Goal: Subscribe to service/newsletter

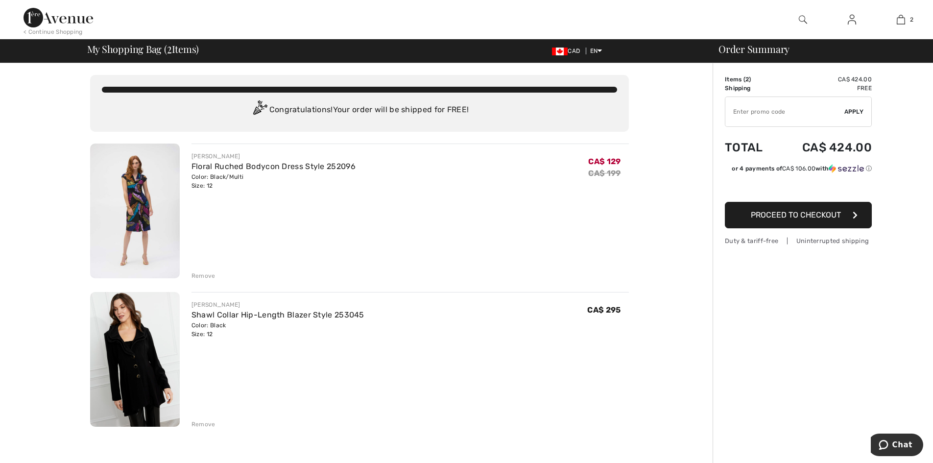
click at [129, 207] on img at bounding box center [135, 211] width 90 height 135
click at [204, 274] on div "Remove" at bounding box center [204, 275] width 24 height 9
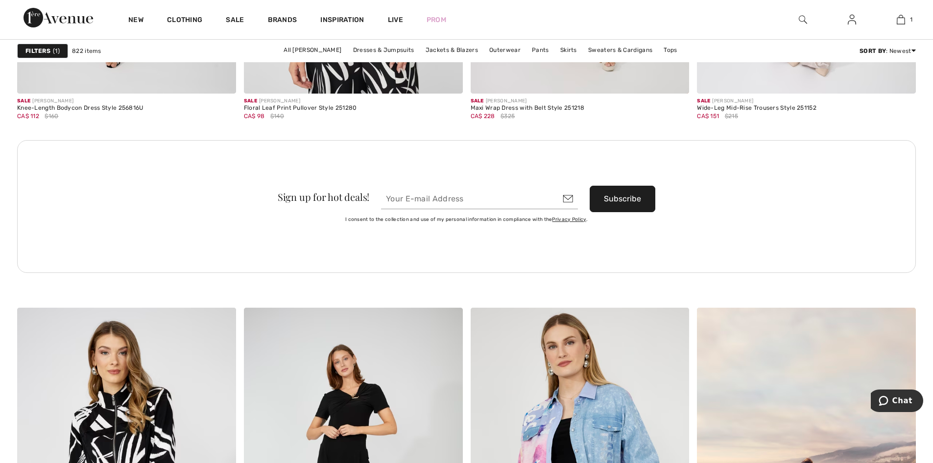
scroll to position [4752, 0]
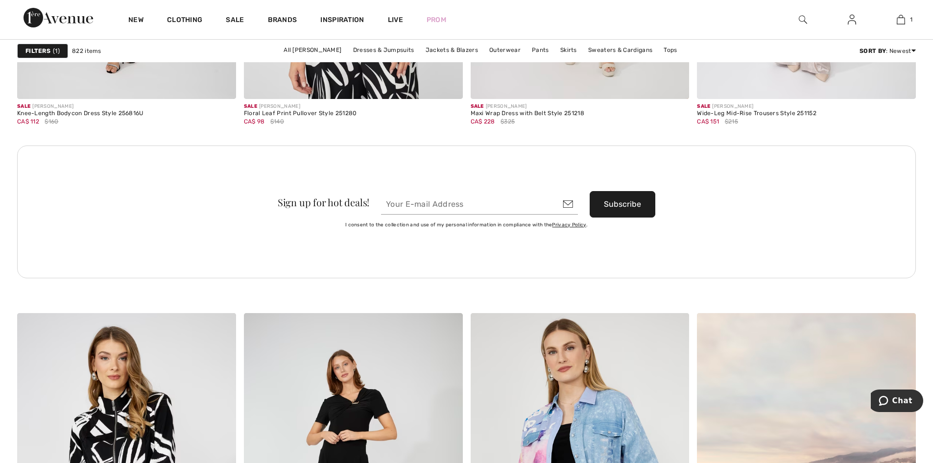
click at [620, 202] on button "Subscribe" at bounding box center [623, 204] width 66 height 26
click at [462, 200] on input "email" at bounding box center [479, 204] width 197 height 21
type input "arsine123@gmail.com"
click at [629, 205] on button "Subscribe" at bounding box center [623, 204] width 66 height 26
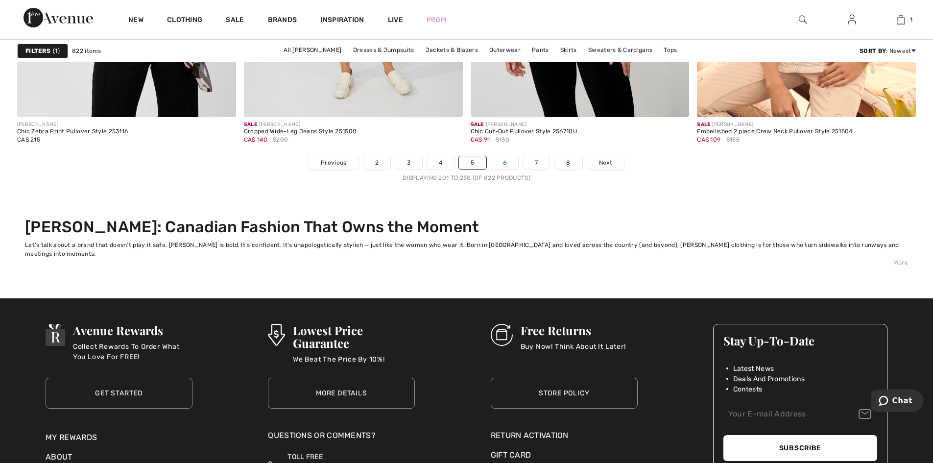
click at [508, 160] on link "6" at bounding box center [504, 162] width 27 height 13
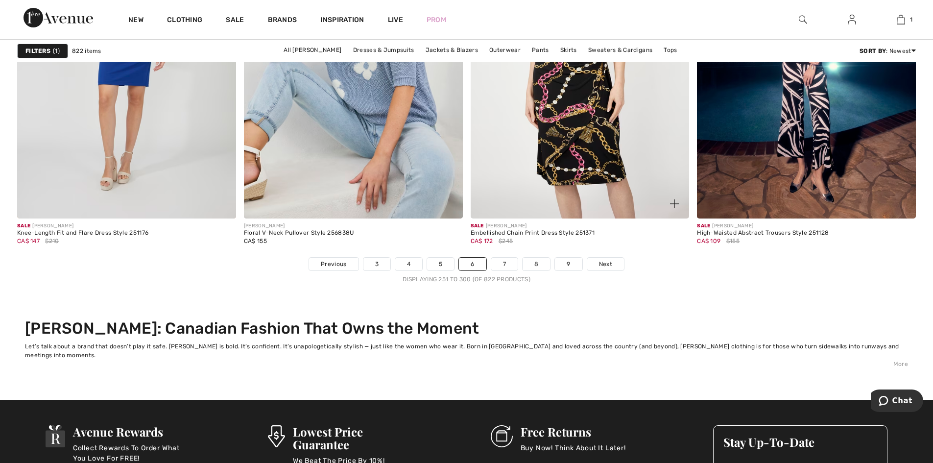
scroll to position [5928, 0]
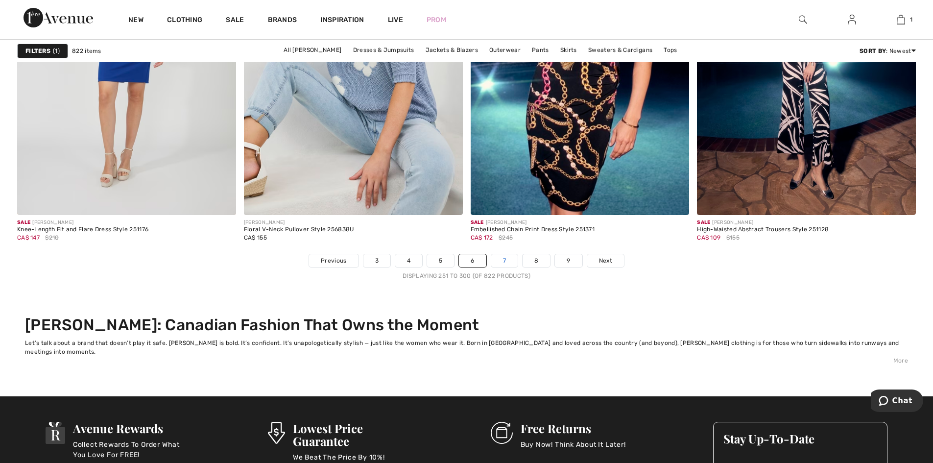
click at [511, 257] on link "7" at bounding box center [504, 260] width 26 height 13
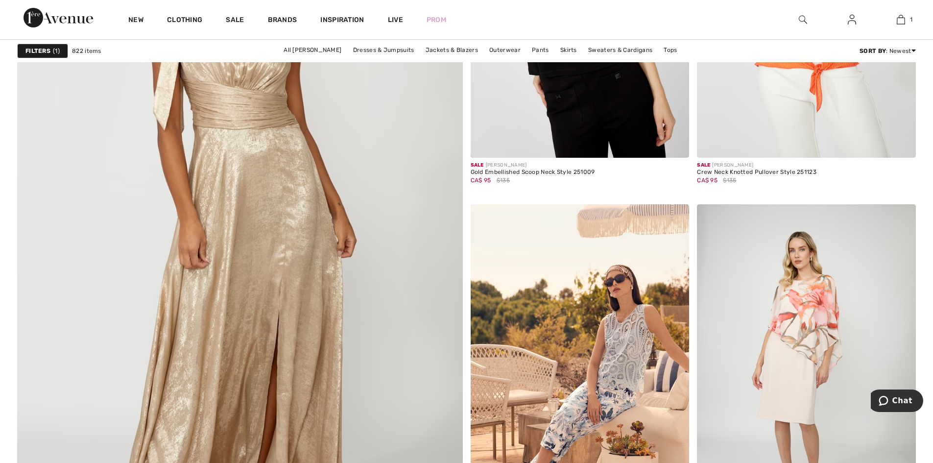
scroll to position [3625, 0]
